Goal: Task Accomplishment & Management: Complete application form

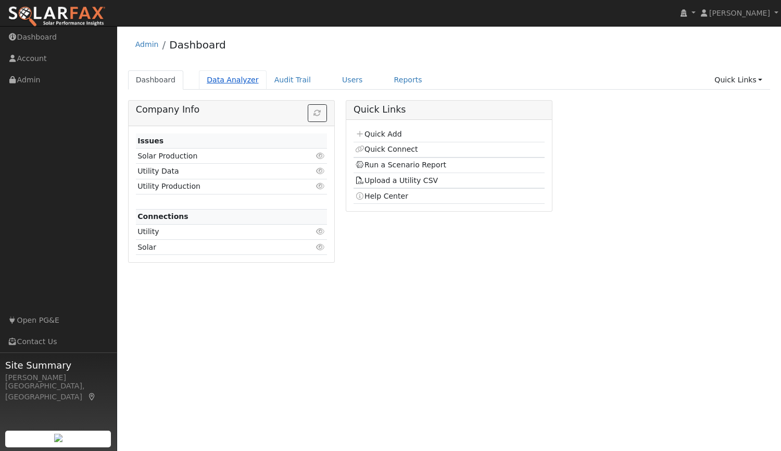
click at [217, 81] on link "Data Analyzer" at bounding box center [233, 79] width 68 height 19
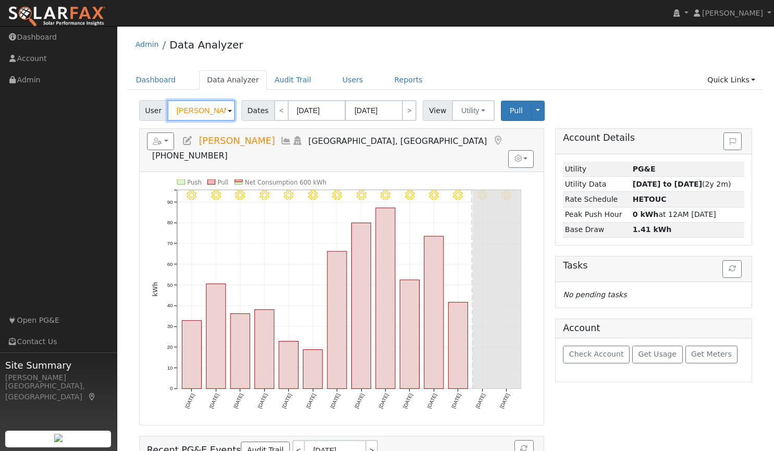
drag, startPoint x: 216, startPoint y: 111, endPoint x: 143, endPoint y: 109, distance: 73.0
click at [143, 109] on div "User Rico Chelini" at bounding box center [188, 110] width 98 height 21
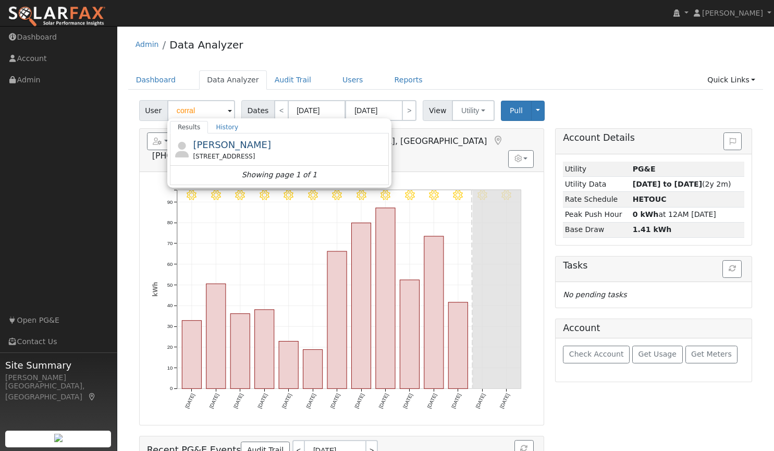
click at [271, 50] on div "Admin Data Analyzer" at bounding box center [445, 47] width 635 height 32
type input "Rico Chelini"
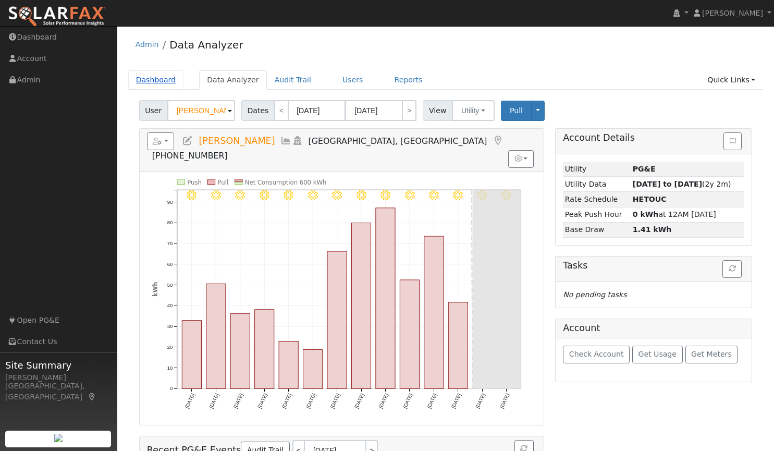
click at [164, 79] on link "Dashboard" at bounding box center [156, 79] width 56 height 19
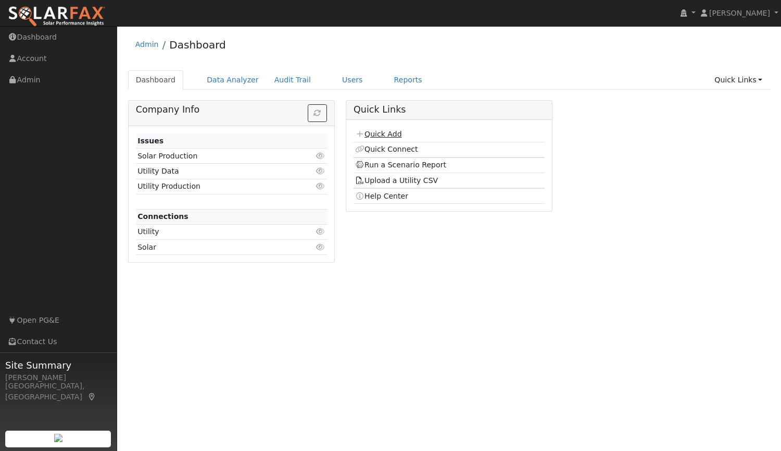
click at [387, 133] on link "Quick Add" at bounding box center [378, 134] width 46 height 8
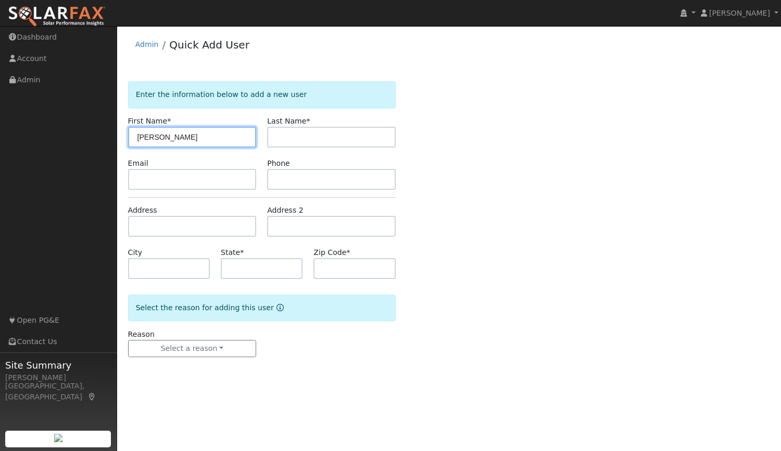
type input "[PERSON_NAME]"
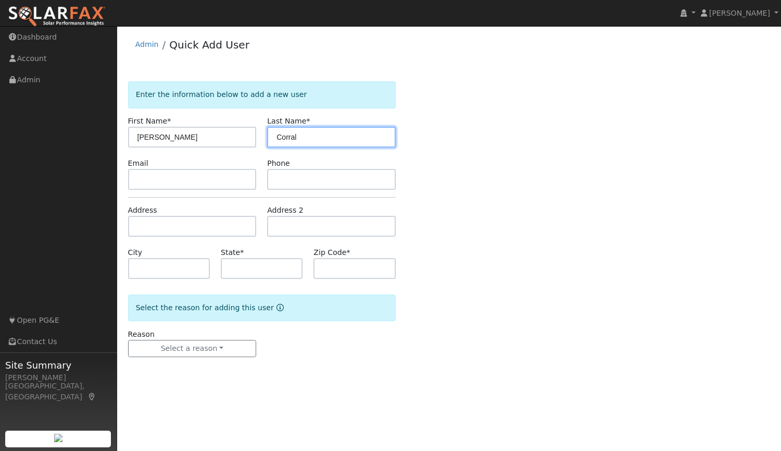
type input "Corral"
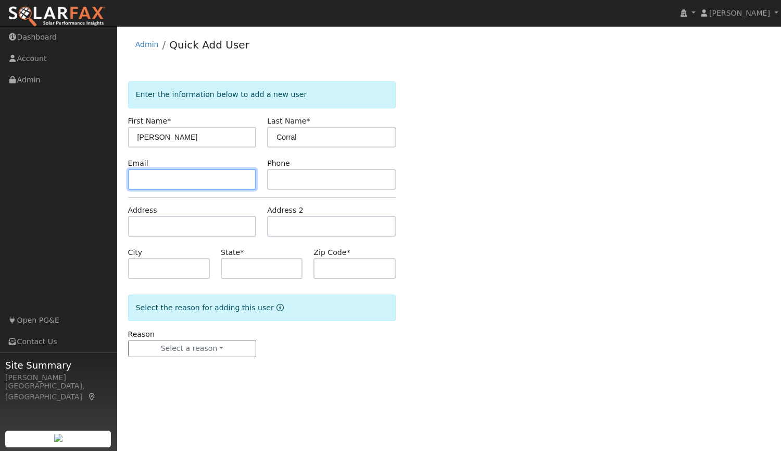
click at [146, 174] on input "text" at bounding box center [192, 179] width 129 height 21
click at [233, 176] on input "text" at bounding box center [192, 179] width 129 height 21
paste input "mailbox4lili@yahoo.com"
type input "mailbox4lili@yahoo.com"
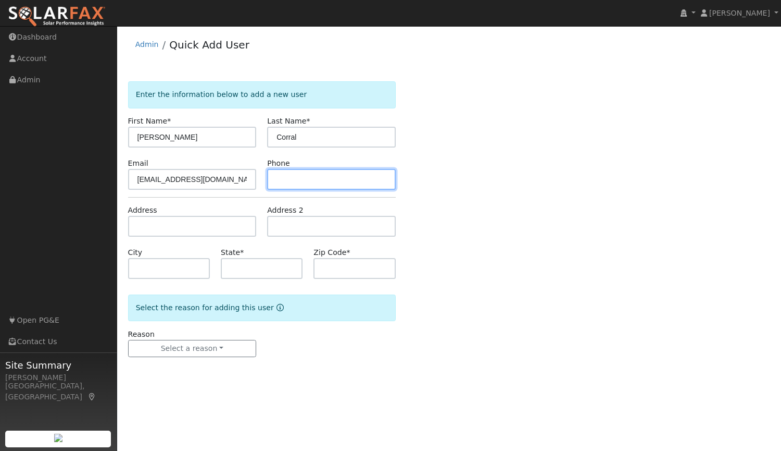
click at [317, 180] on input "text" at bounding box center [331, 179] width 129 height 21
click at [286, 184] on input "text" at bounding box center [331, 179] width 129 height 21
paste input "(650) 471-1974"
type input "(650) 471-1974"
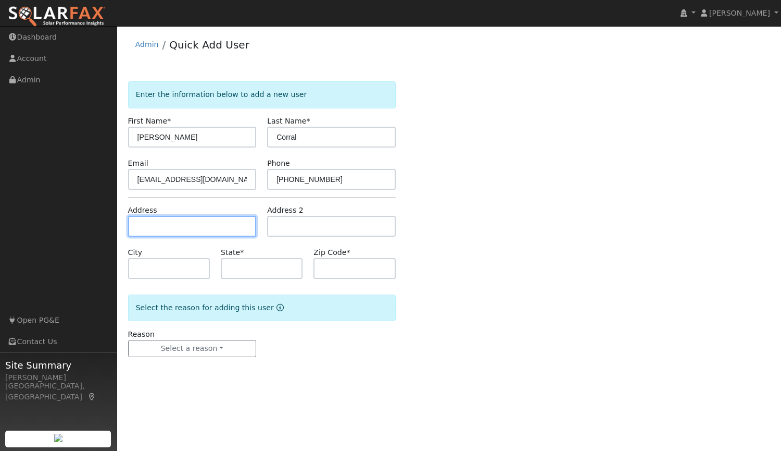
click at [186, 225] on input "text" at bounding box center [192, 226] width 129 height 21
click at [200, 228] on input "text" at bounding box center [192, 226] width 129 height 21
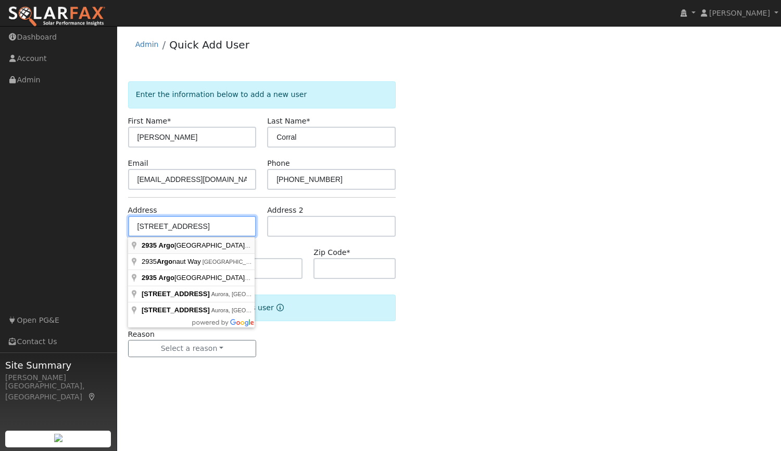
type input "[STREET_ADDRESS]"
type input "Rocklin"
type input "CA"
type input "95677"
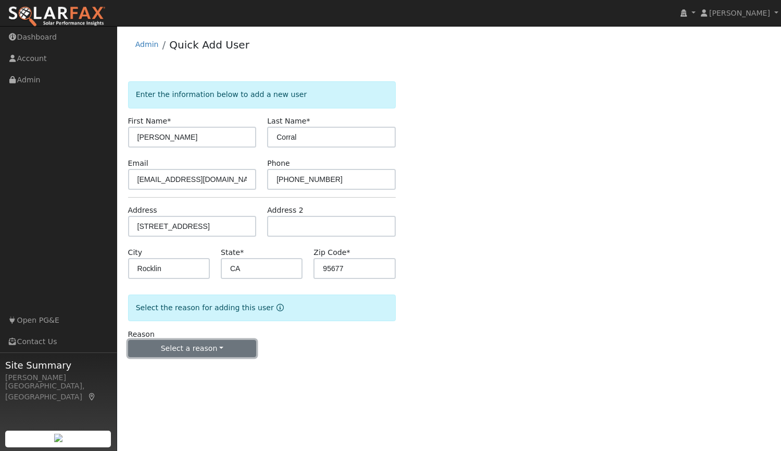
click at [206, 350] on button "Select a reason" at bounding box center [192, 349] width 129 height 18
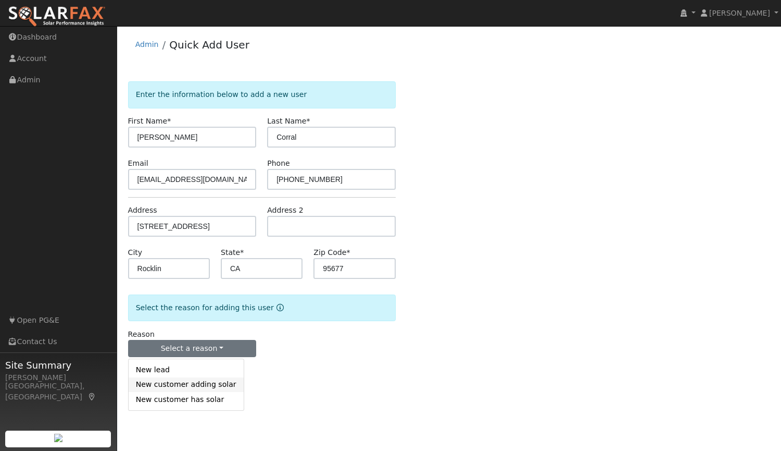
click at [190, 389] on link "New customer adding solar" at bounding box center [186, 384] width 115 height 15
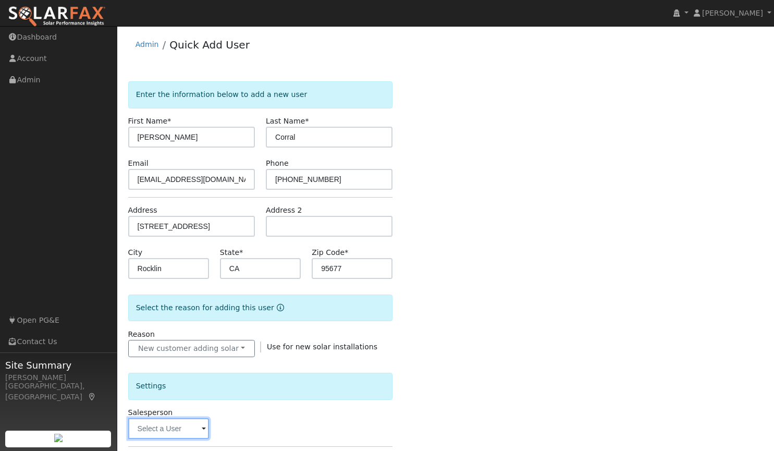
click at [198, 428] on input "text" at bounding box center [168, 428] width 81 height 21
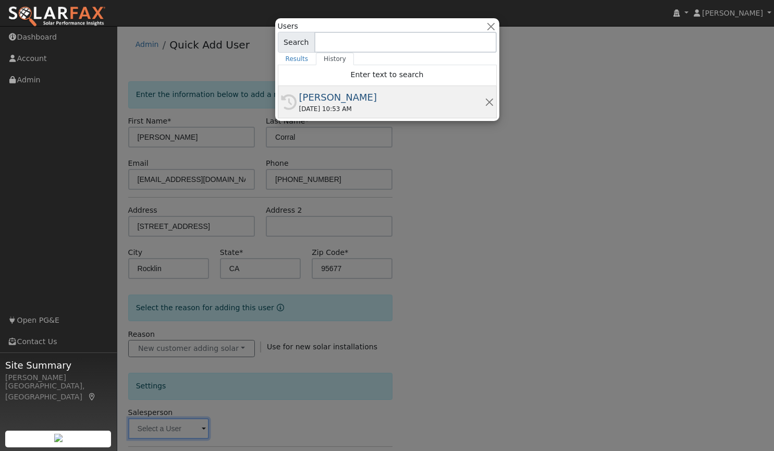
click at [331, 99] on div "[PERSON_NAME]" at bounding box center [391, 97] width 185 height 14
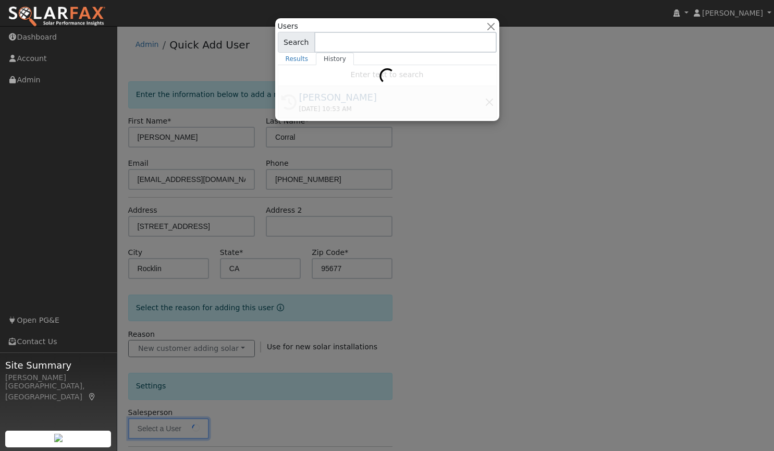
type input "[PERSON_NAME]"
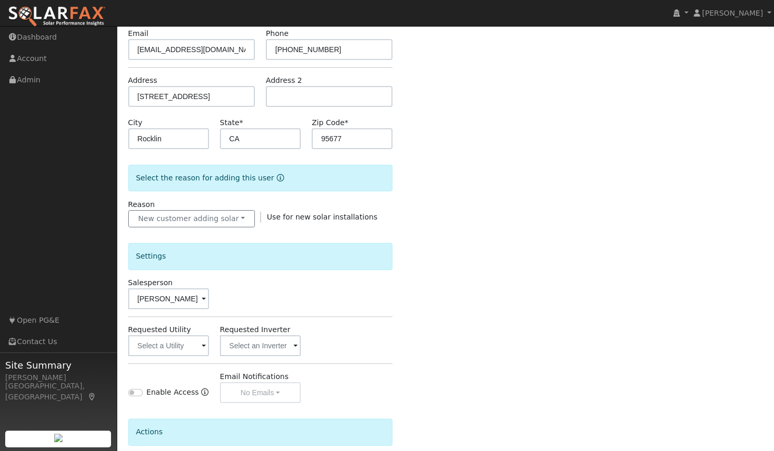
scroll to position [222, 0]
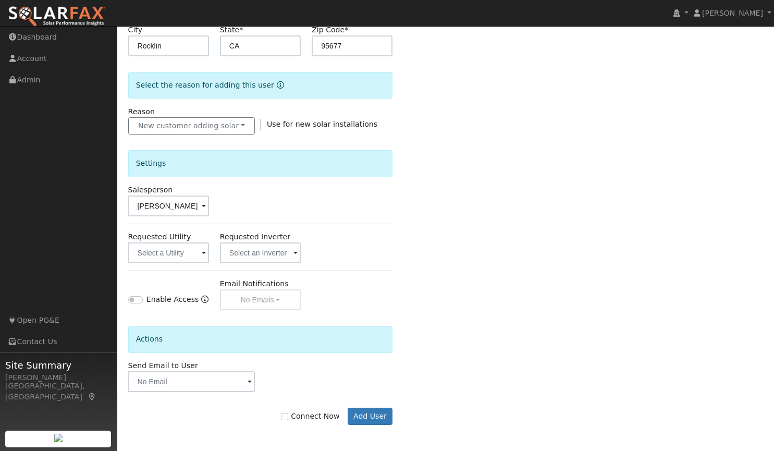
click at [294, 420] on label "Connect Now" at bounding box center [310, 415] width 58 height 11
click at [288, 420] on input "Connect Now" at bounding box center [284, 416] width 7 height 7
checkbox input "true"
click at [363, 416] on button "Add User" at bounding box center [369, 416] width 45 height 18
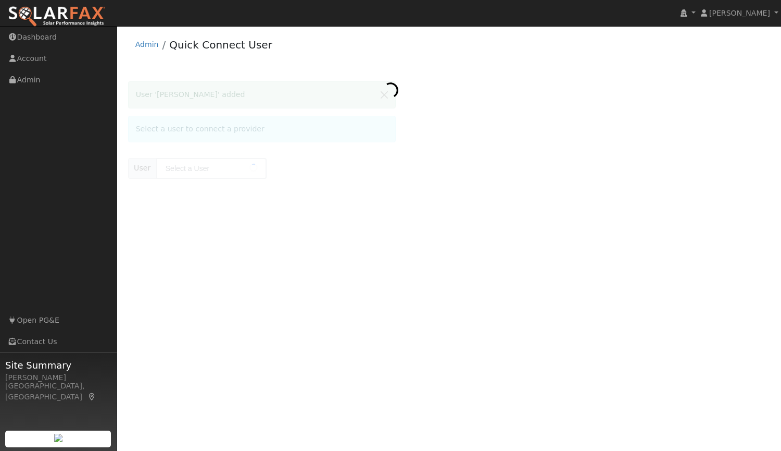
type input "[PERSON_NAME]"
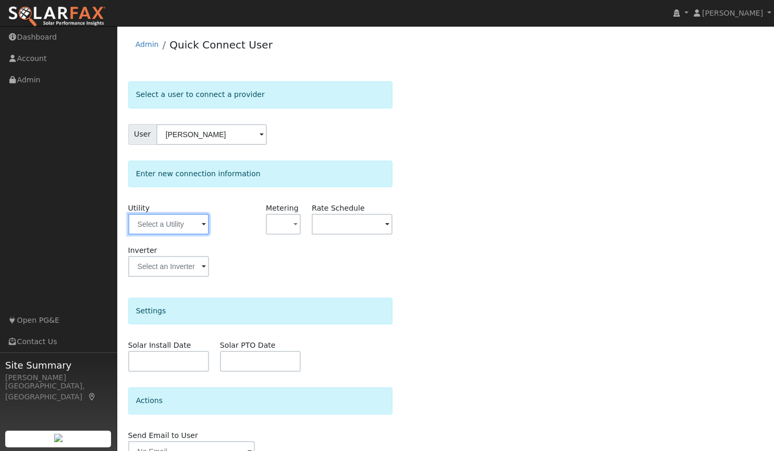
click at [188, 222] on input "text" at bounding box center [168, 224] width 81 height 21
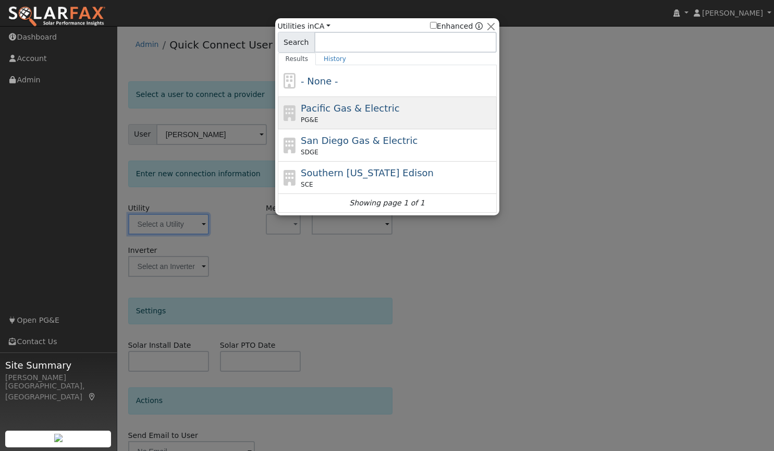
click at [327, 110] on span "Pacific Gas & Electric" at bounding box center [350, 108] width 98 height 11
type input "PG&E"
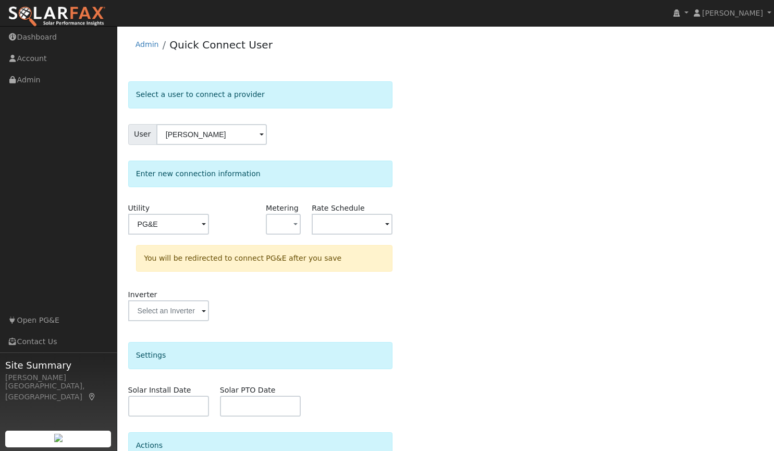
scroll to position [99, 0]
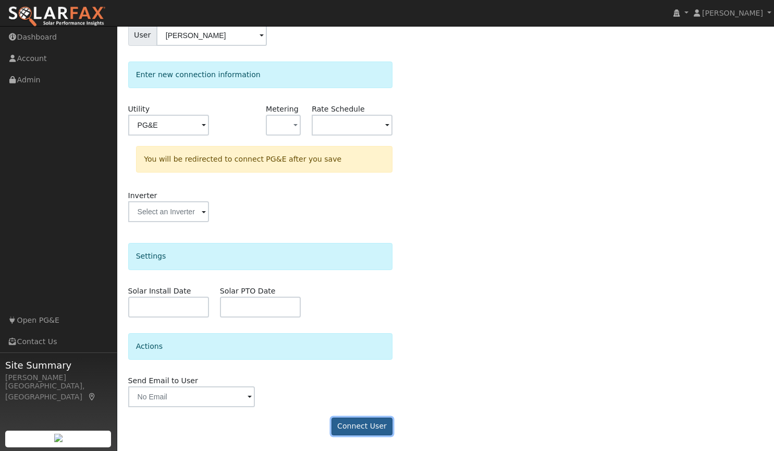
click at [354, 425] on button "Connect User" at bounding box center [361, 426] width 61 height 18
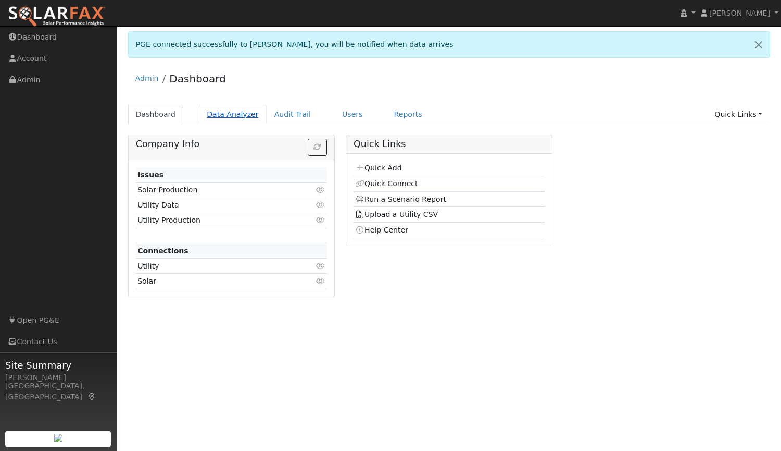
click at [225, 118] on link "Data Analyzer" at bounding box center [233, 114] width 68 height 19
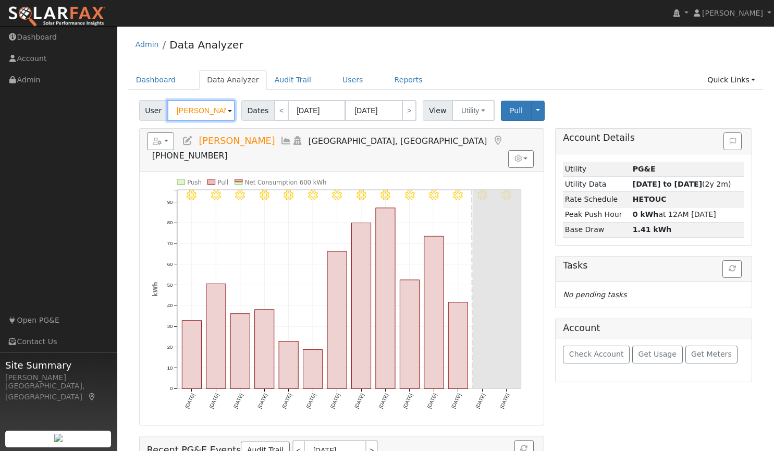
drag, startPoint x: 217, startPoint y: 110, endPoint x: 134, endPoint y: 100, distance: 82.9
click at [134, 100] on div "User [PERSON_NAME] Account Default Account Default Account [STREET_ADDRESS] Pri…" at bounding box center [445, 304] width 635 height 417
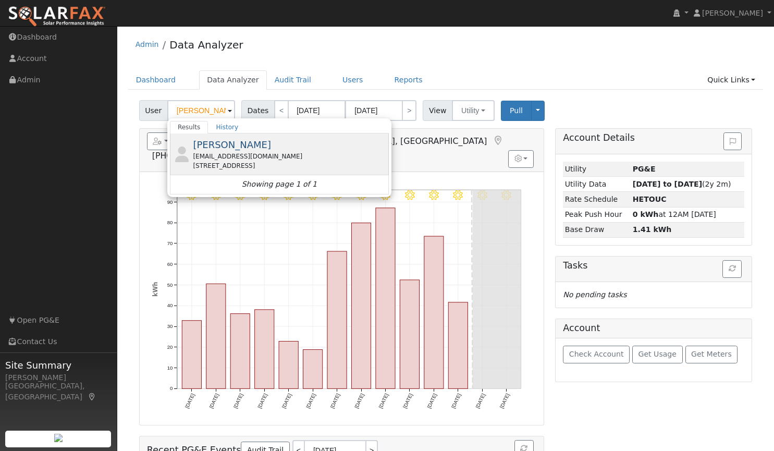
click at [228, 150] on span "[PERSON_NAME]" at bounding box center [232, 144] width 78 height 11
type input "[PERSON_NAME]"
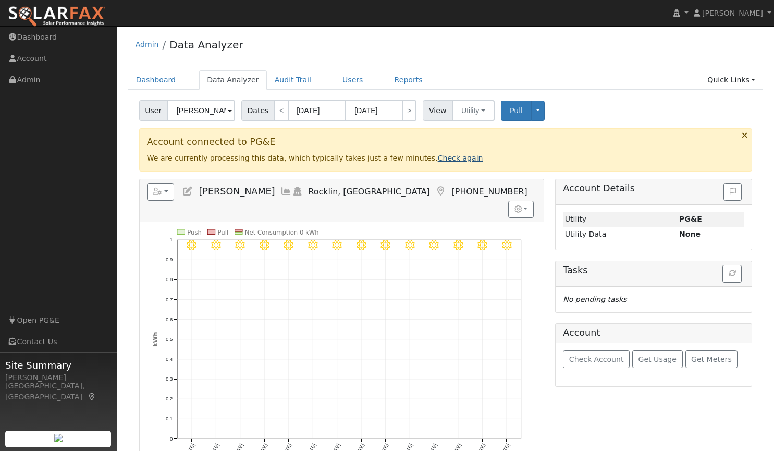
click at [440, 157] on link "Check again" at bounding box center [460, 158] width 45 height 8
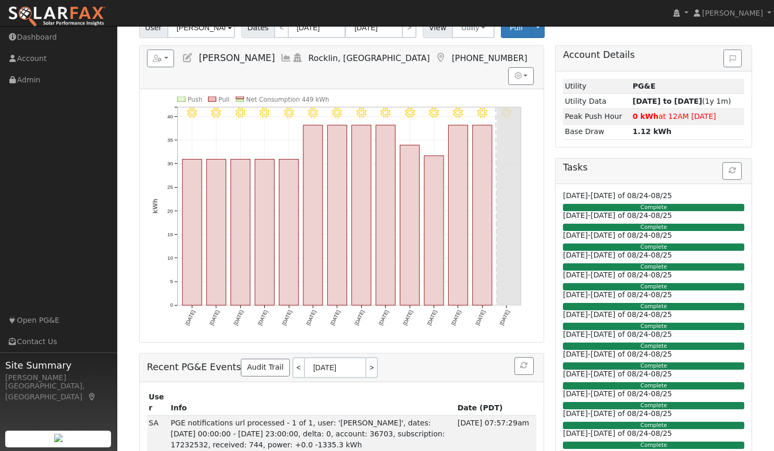
scroll to position [81, 0]
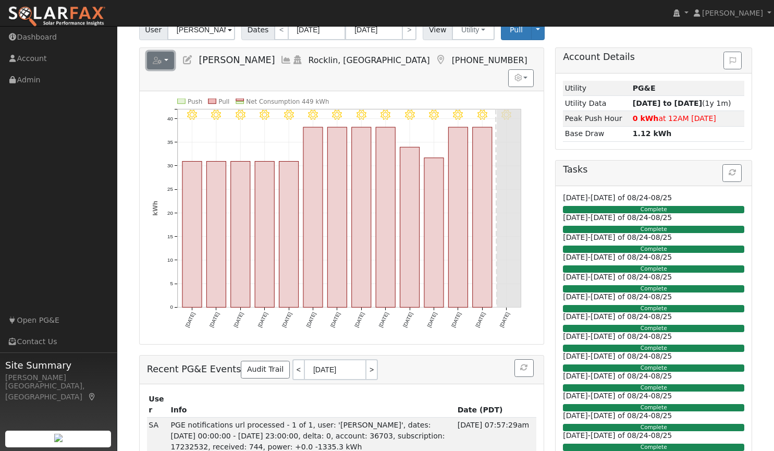
click at [155, 61] on icon "button" at bounding box center [157, 60] width 9 height 7
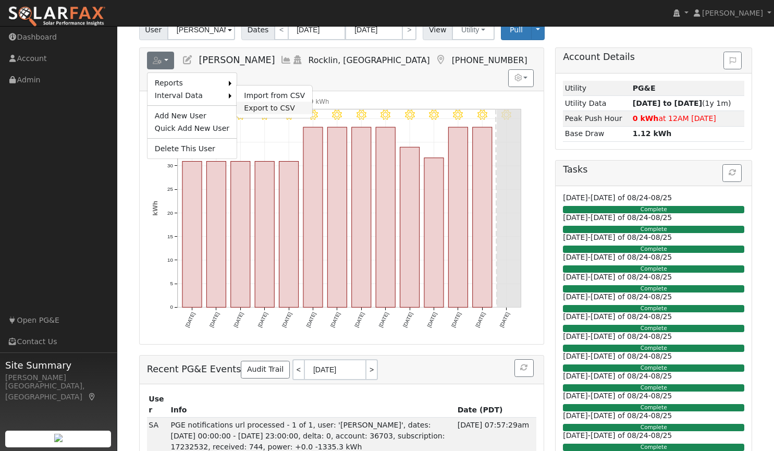
click at [252, 107] on link "Export to CSV" at bounding box center [274, 108] width 76 height 13
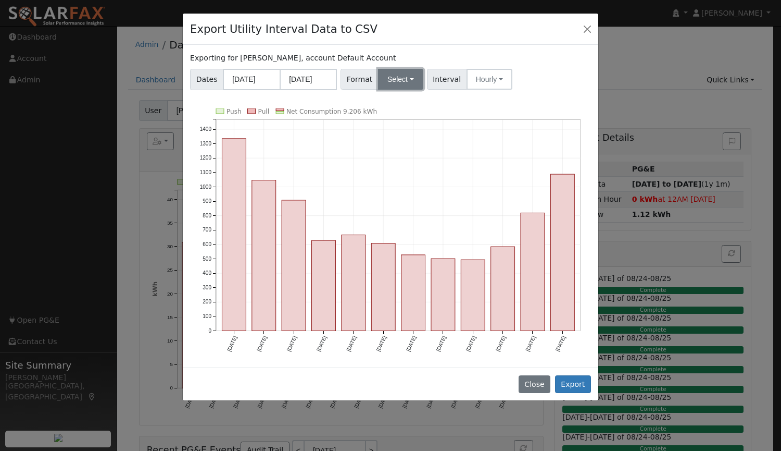
click at [386, 83] on button "Select" at bounding box center [400, 79] width 45 height 21
click at [389, 170] on link "Aurora" at bounding box center [413, 168] width 74 height 15
click at [475, 83] on button "Hourly" at bounding box center [491, 79] width 46 height 21
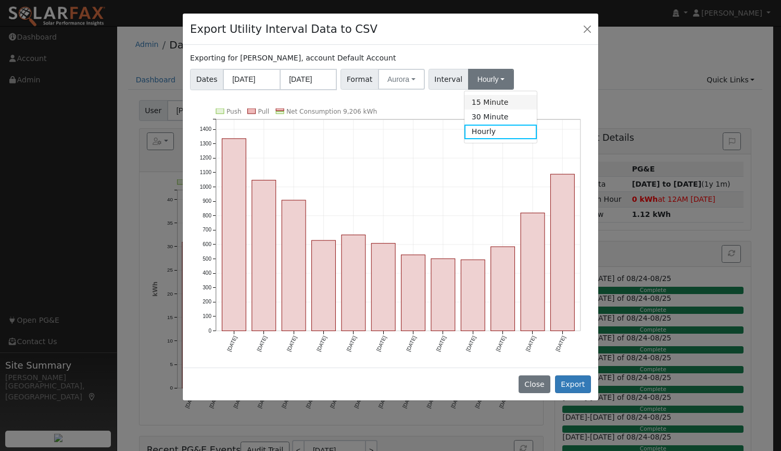
click at [478, 99] on link "15 Minute" at bounding box center [501, 102] width 72 height 15
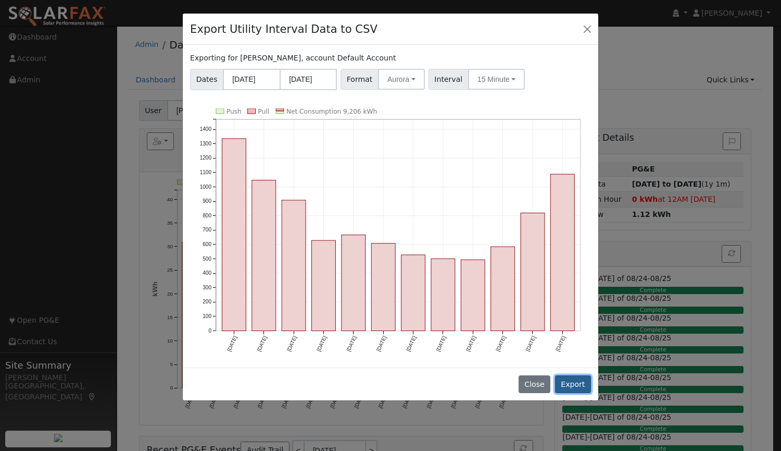
click at [571, 376] on button "Export" at bounding box center [573, 384] width 36 height 18
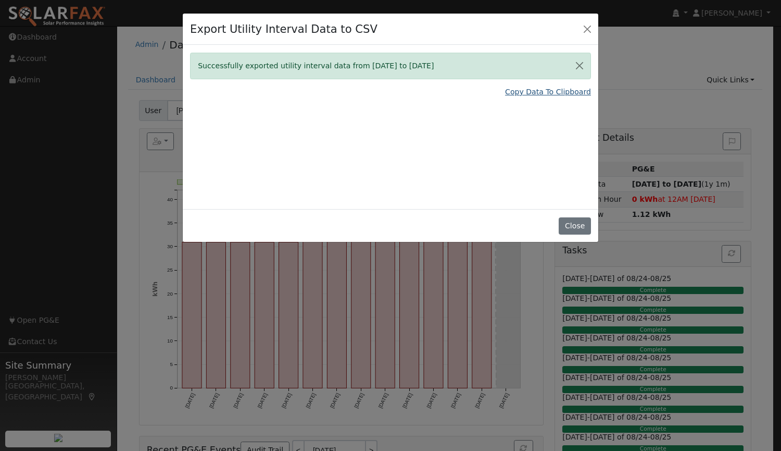
click at [540, 96] on link "Copy Data To Clipboard" at bounding box center [548, 91] width 86 height 11
click at [572, 227] on button "Close" at bounding box center [575, 226] width 32 height 18
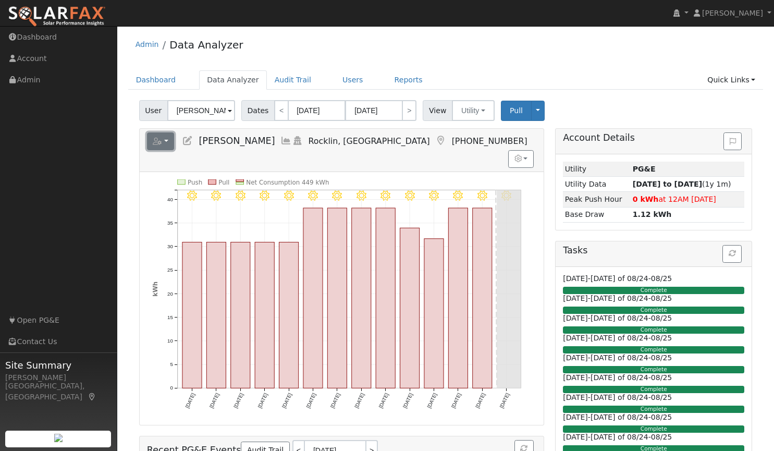
click at [165, 140] on button "button" at bounding box center [161, 141] width 28 height 18
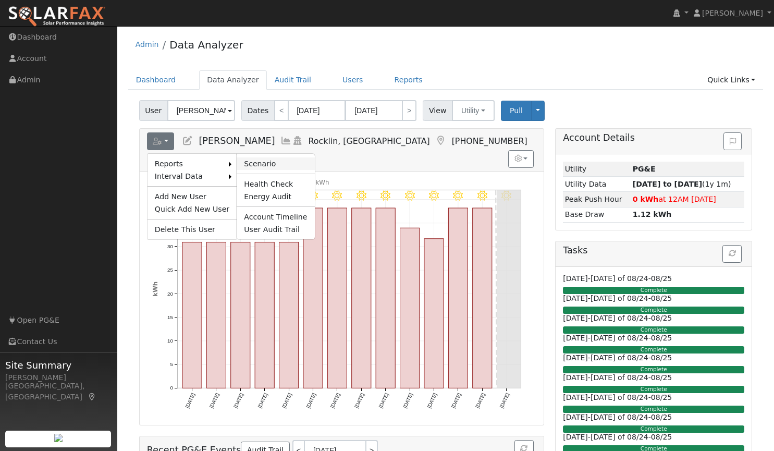
click at [247, 160] on link "Scenario" at bounding box center [275, 163] width 78 height 13
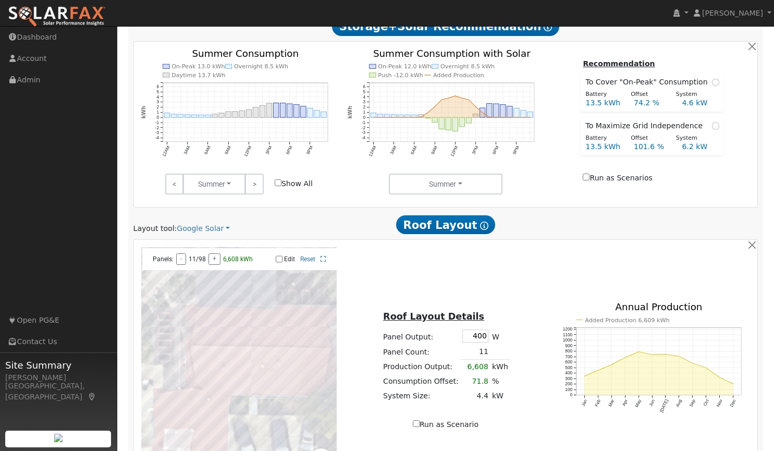
scroll to position [536, 0]
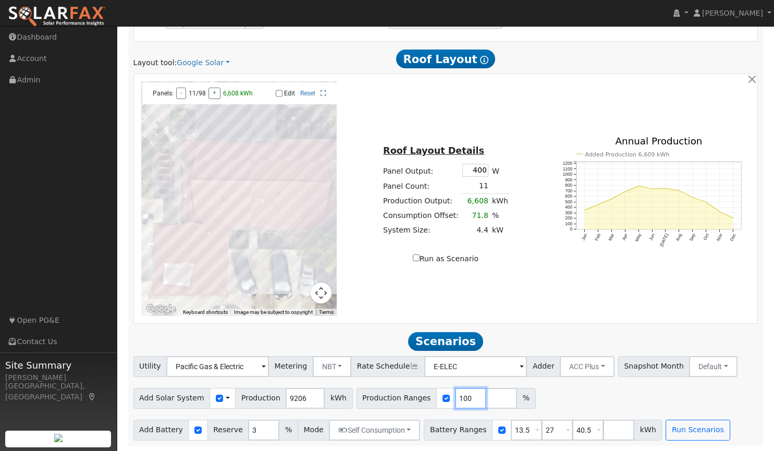
drag, startPoint x: 451, startPoint y: 396, endPoint x: 396, endPoint y: 391, distance: 54.9
click at [396, 391] on div "Production Ranges 100 %" at bounding box center [445, 398] width 179 height 21
type input "165"
click at [669, 425] on button "Run Scenarios" at bounding box center [697, 429] width 64 height 21
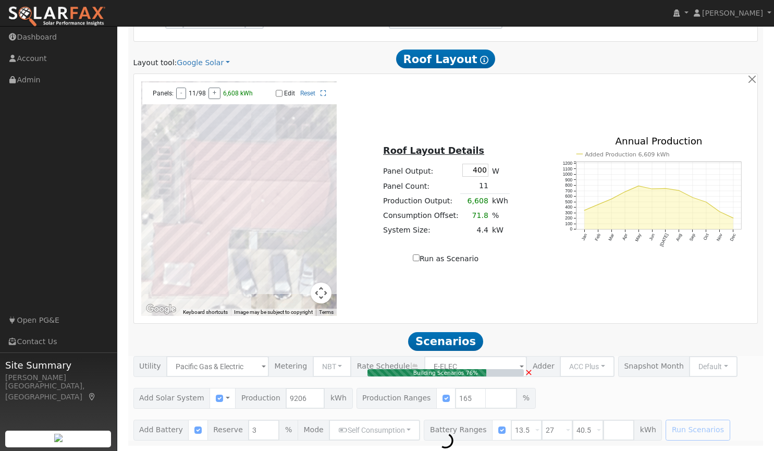
type input "10.1"
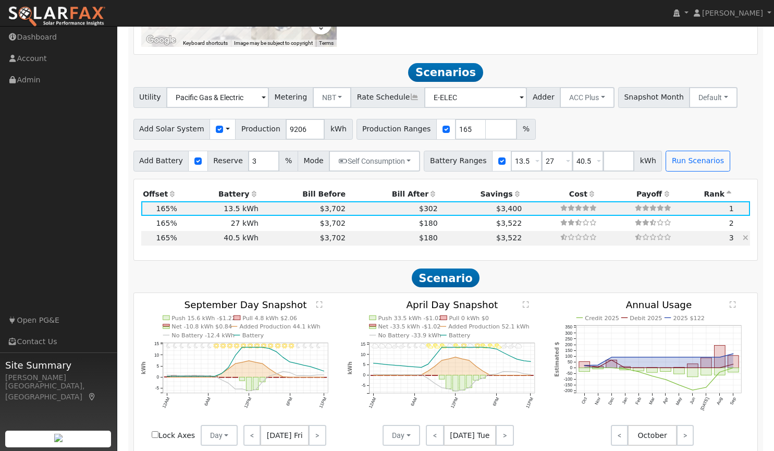
scroll to position [815, 0]
